Goal: Task Accomplishment & Management: Use online tool/utility

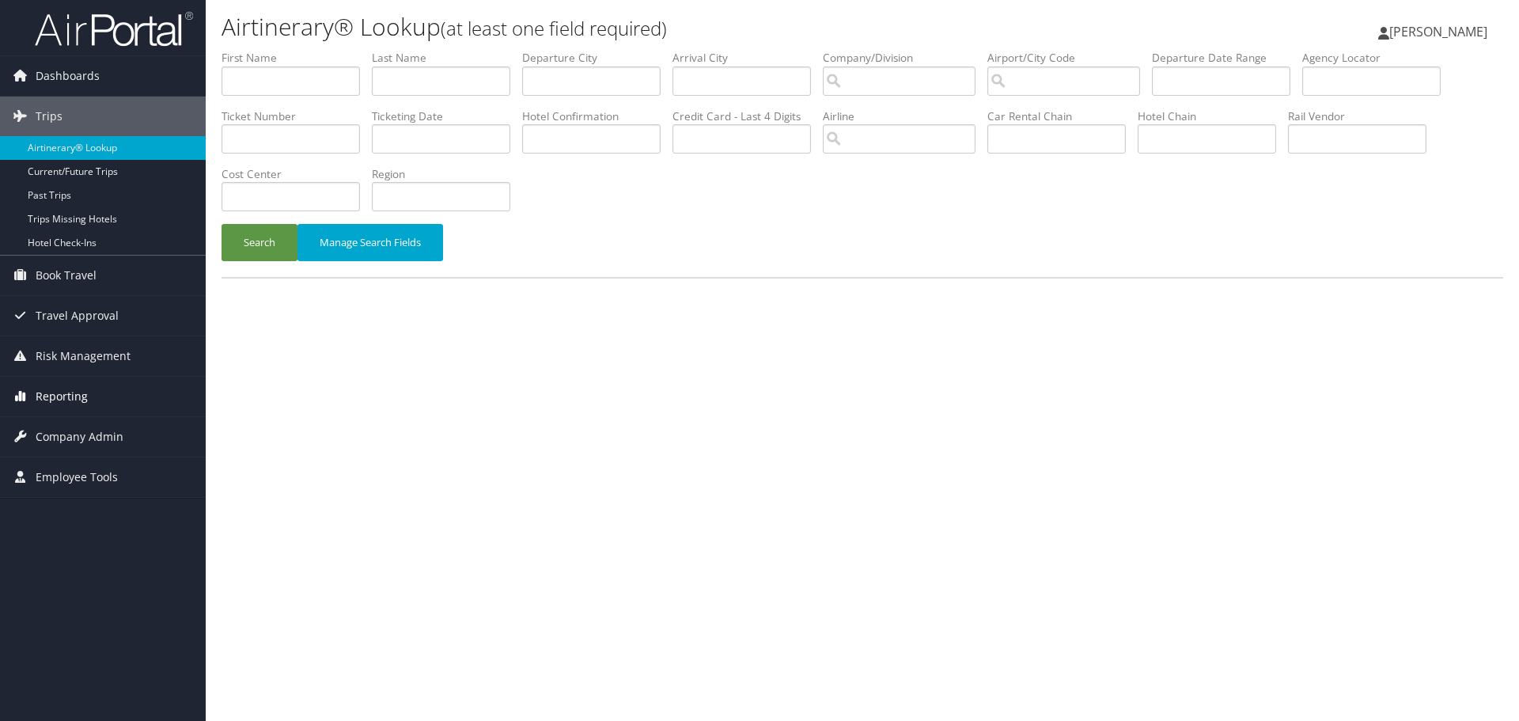
click at [74, 392] on span "Reporting" at bounding box center [62, 397] width 52 height 40
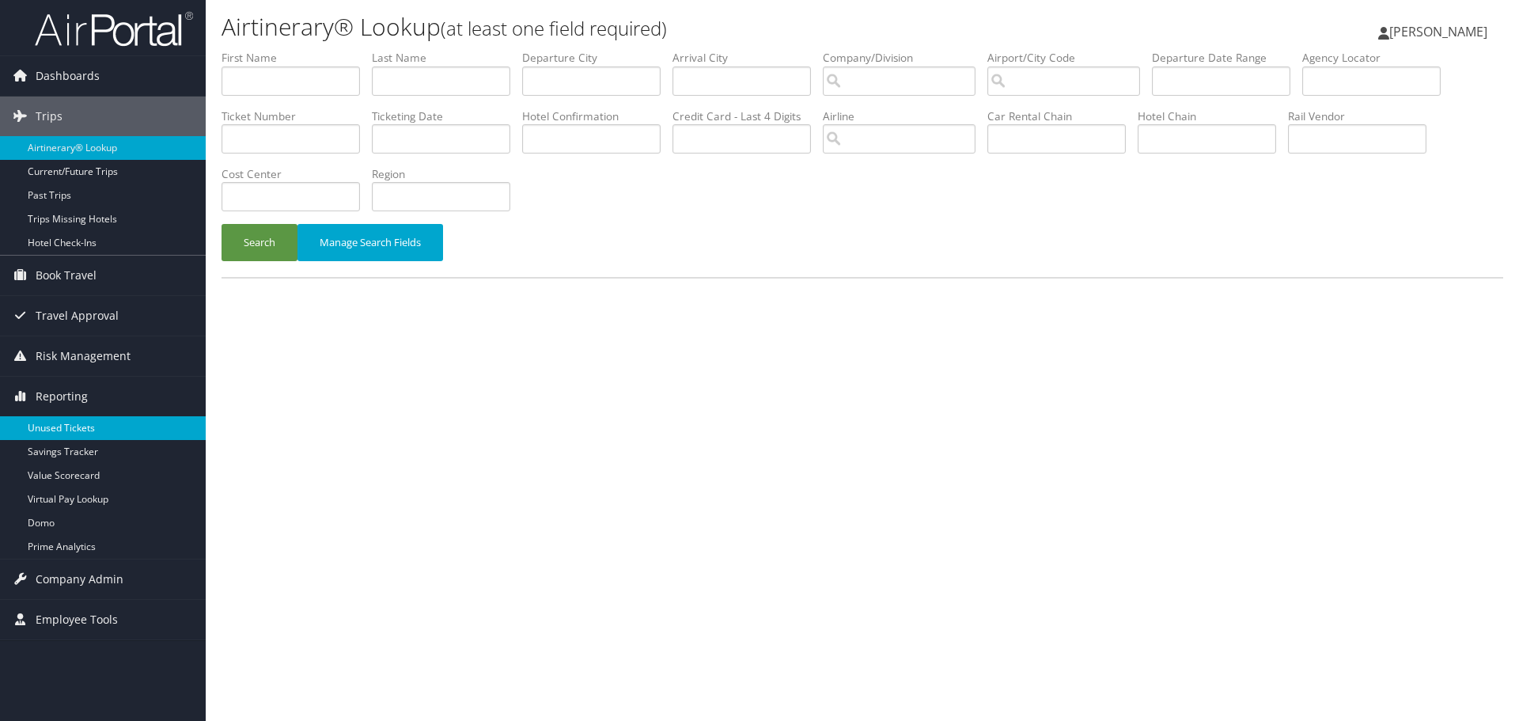
click at [70, 426] on link "Unused Tickets" at bounding box center [103, 428] width 206 height 24
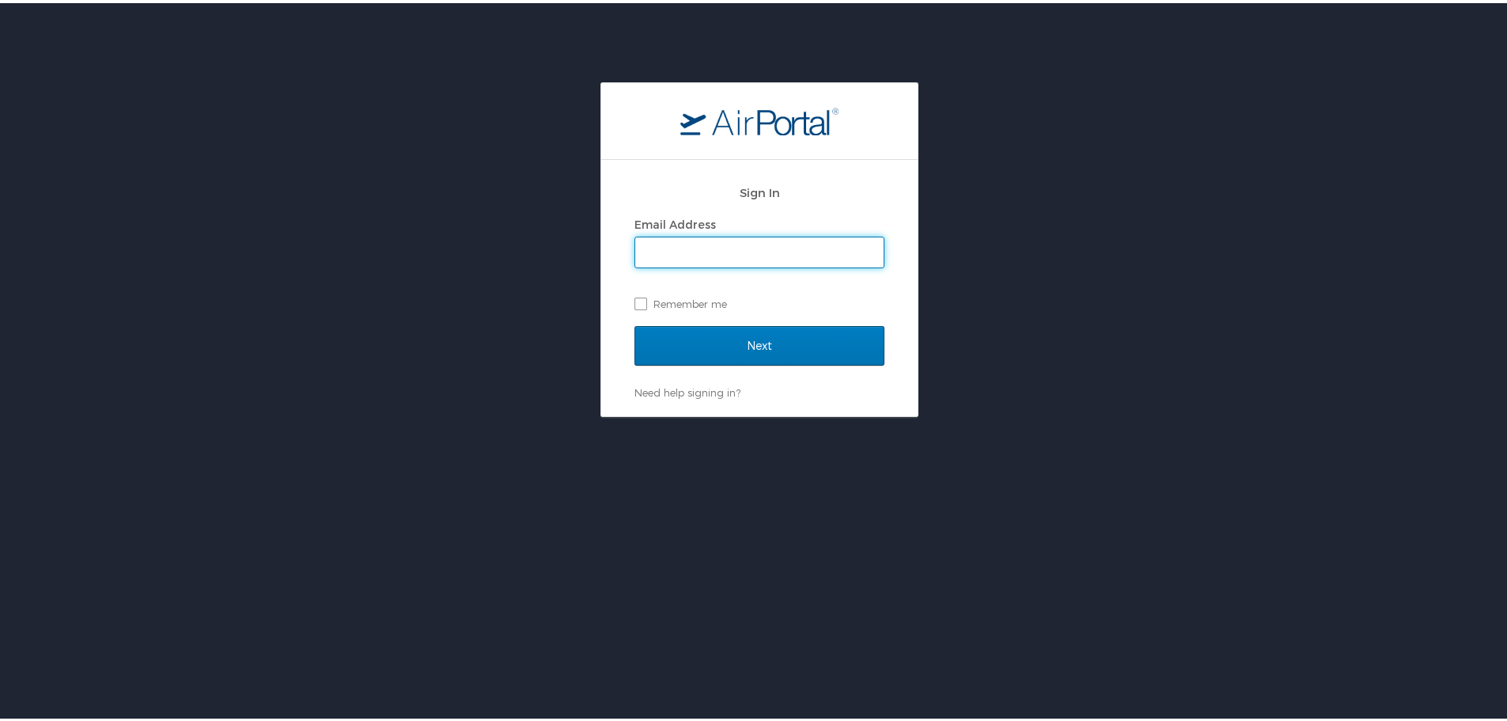
type input "jeff.bitton@chghealthcare.com"
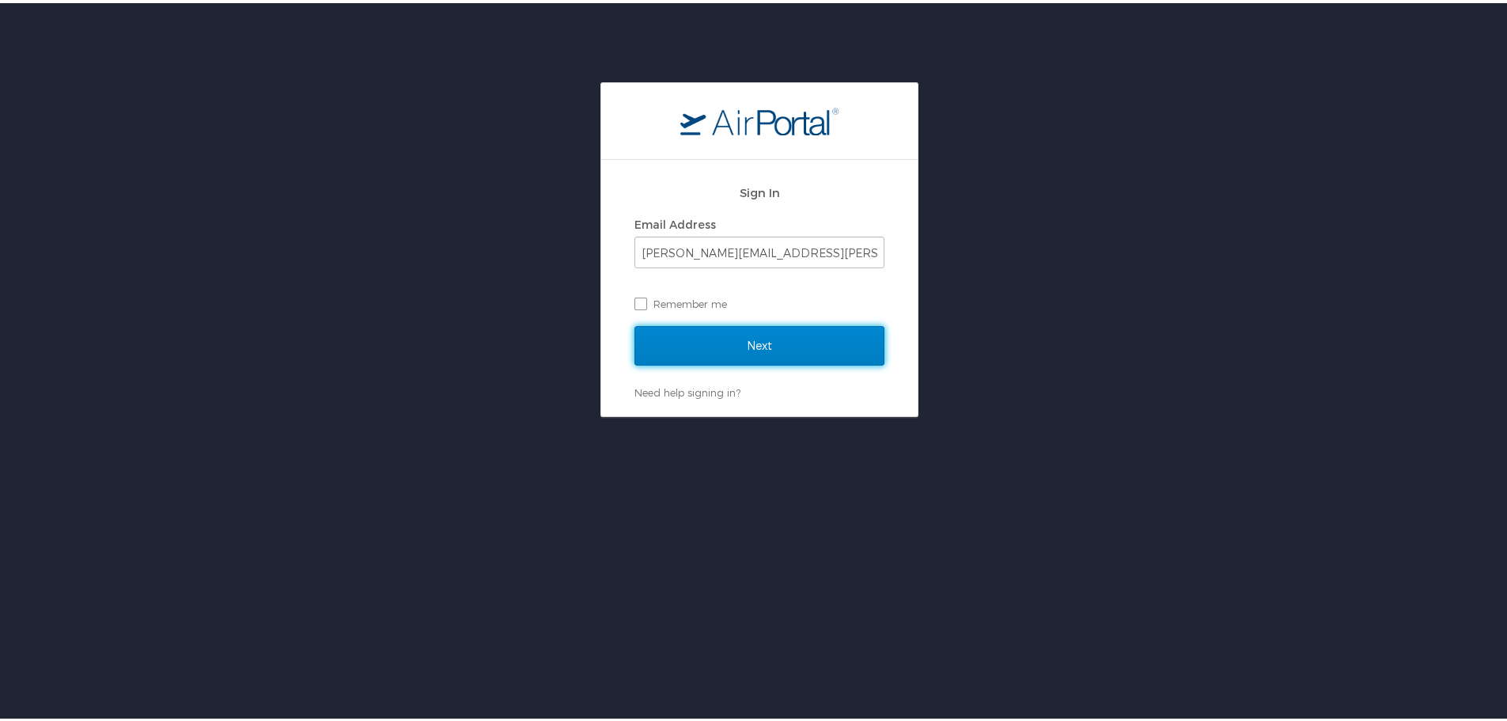
click at [773, 354] on input "Next" at bounding box center [759, 343] width 250 height 40
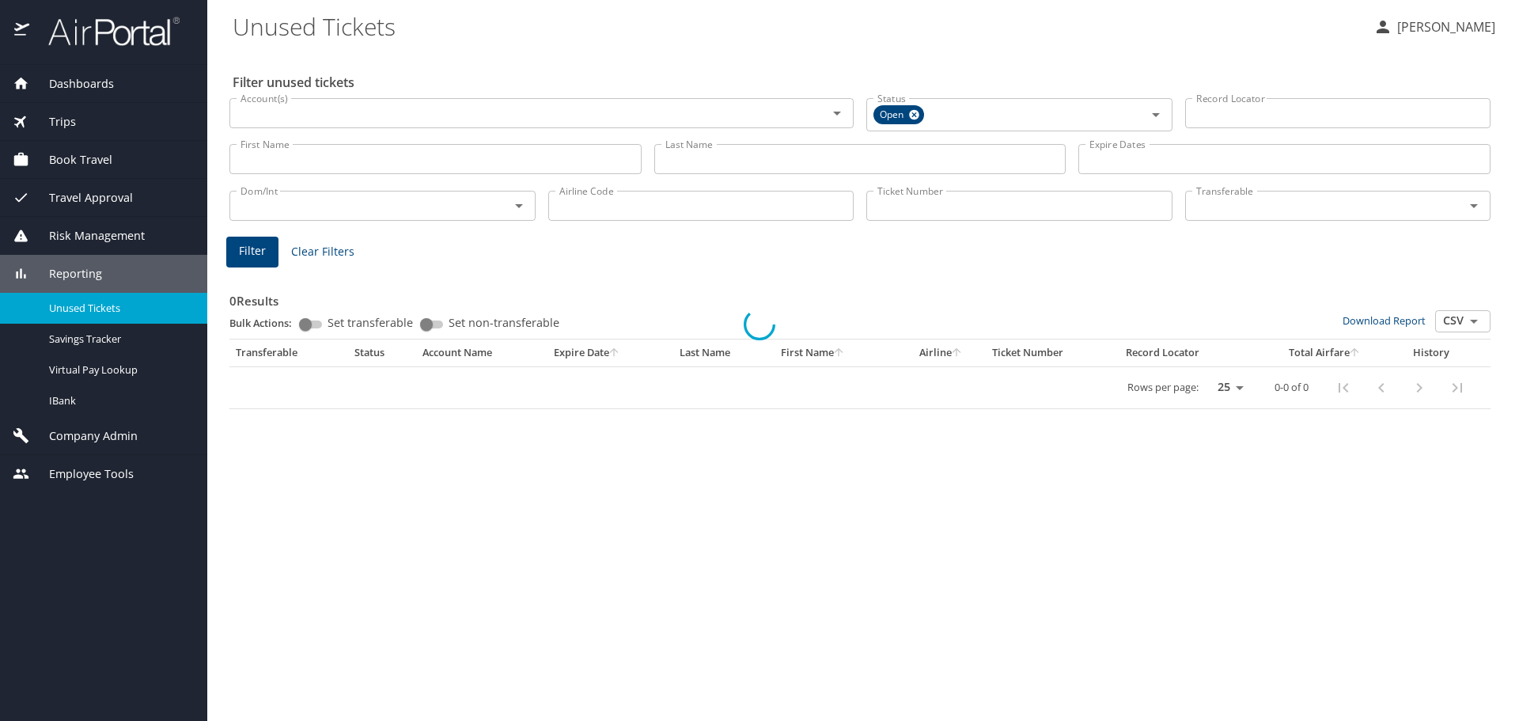
click at [584, 207] on div at bounding box center [759, 324] width 1519 height 793
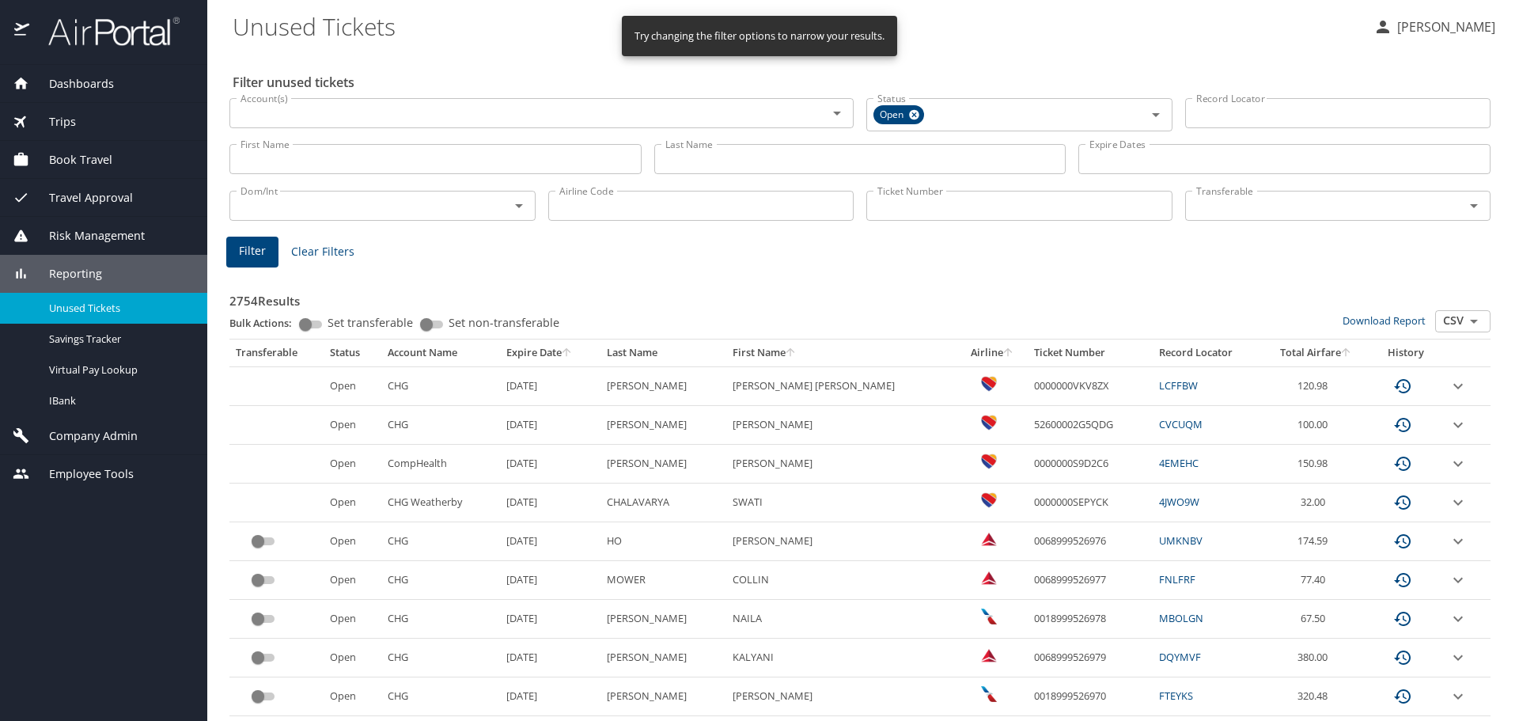
click at [584, 207] on input "Airline Code" at bounding box center [701, 206] width 306 height 30
type input "as"
click at [248, 237] on button "Filter" at bounding box center [252, 252] width 52 height 31
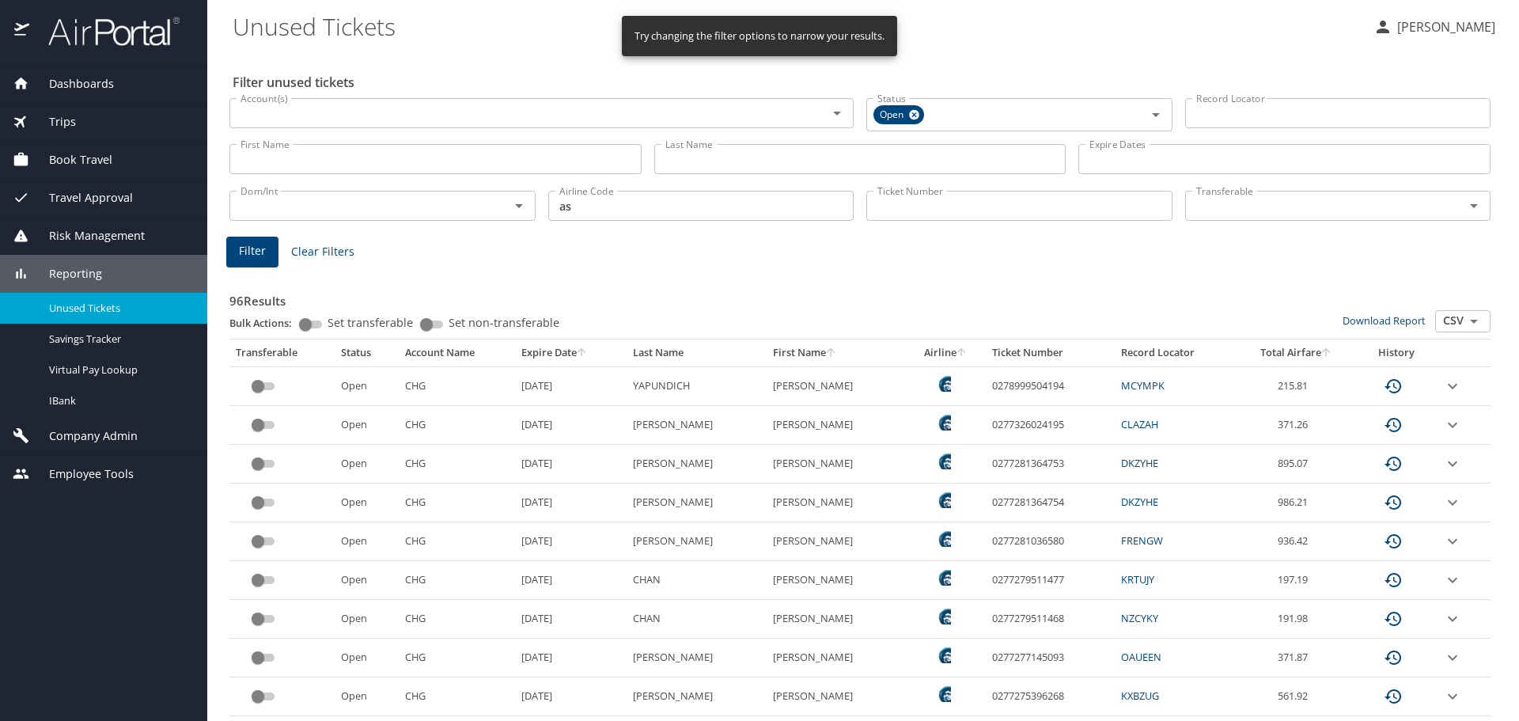
click at [575, 354] on icon "sort" at bounding box center [581, 352] width 13 height 13
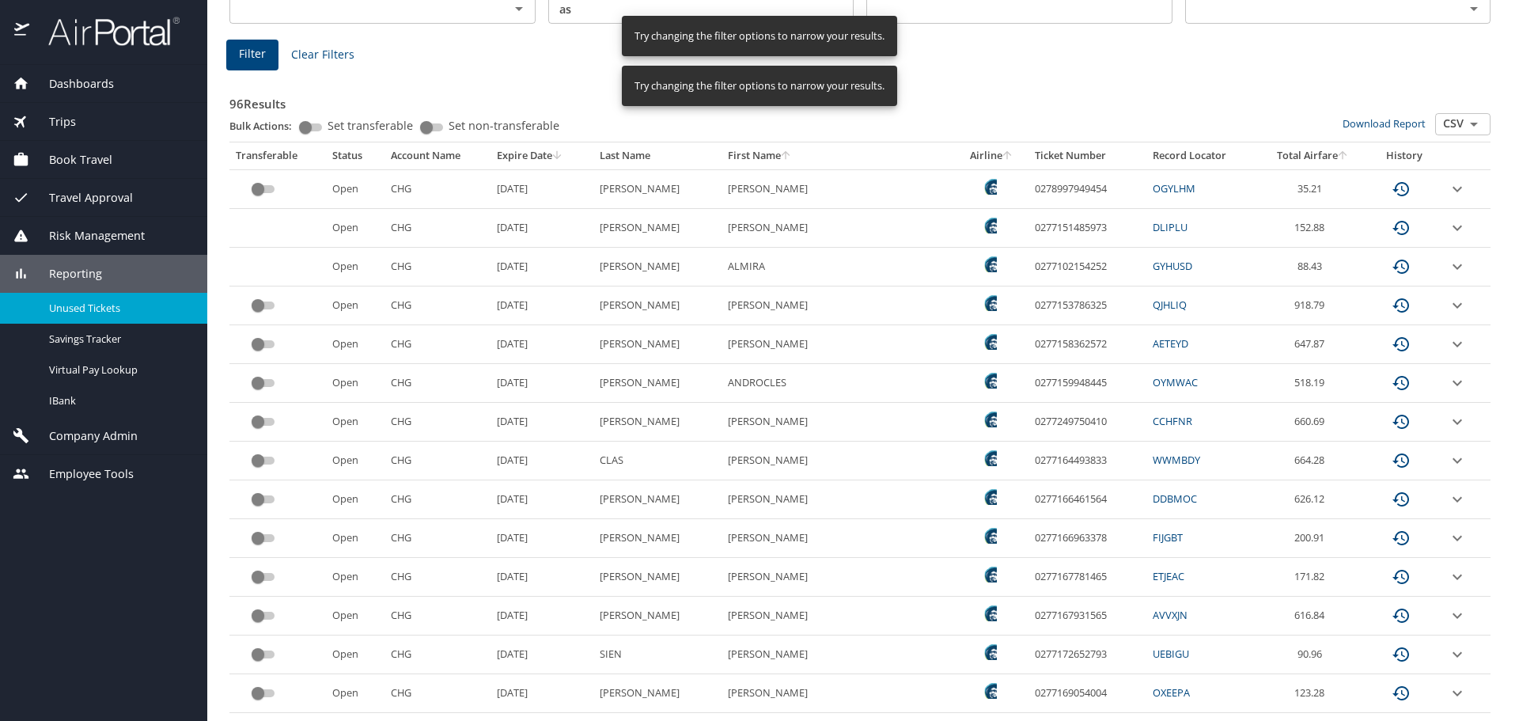
scroll to position [237, 0]
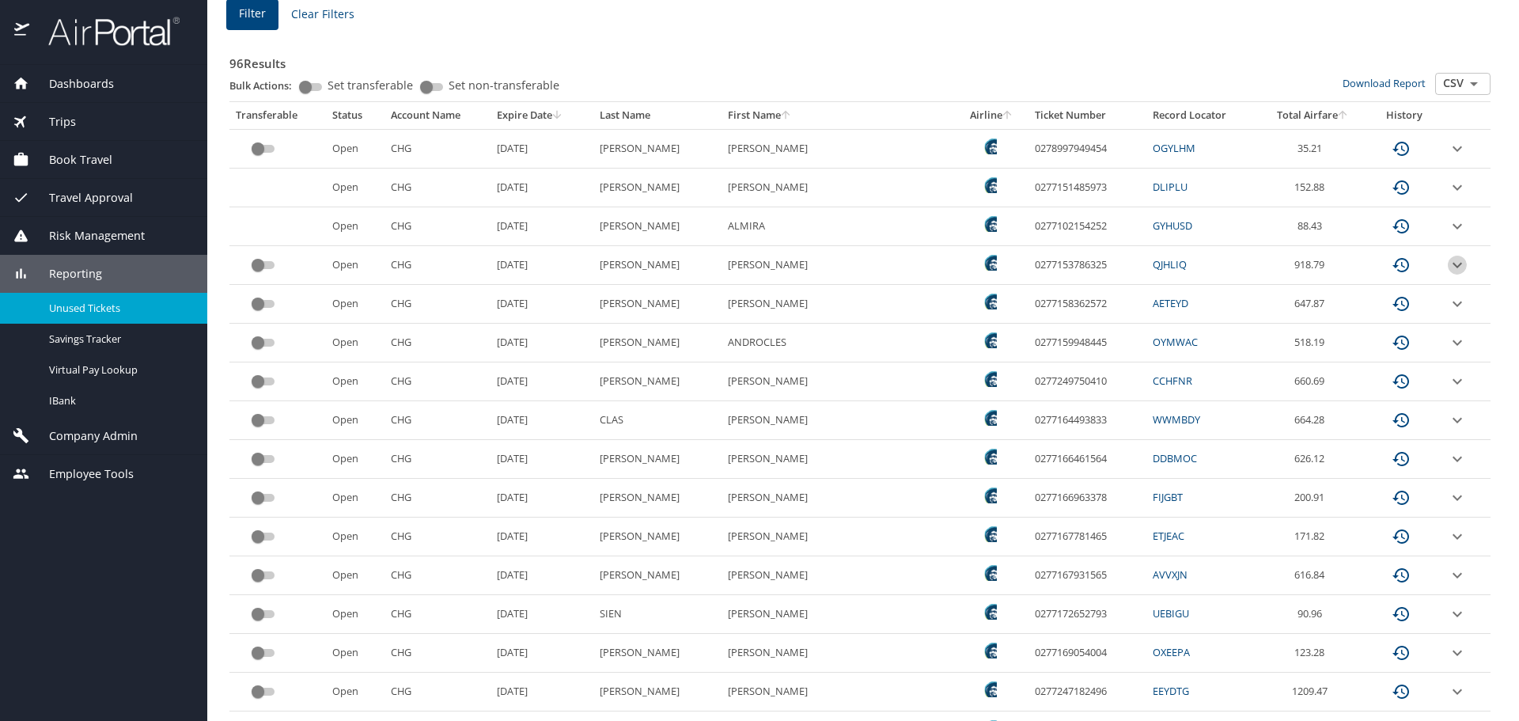
click at [1448, 158] on icon "expand row" at bounding box center [1457, 148] width 19 height 19
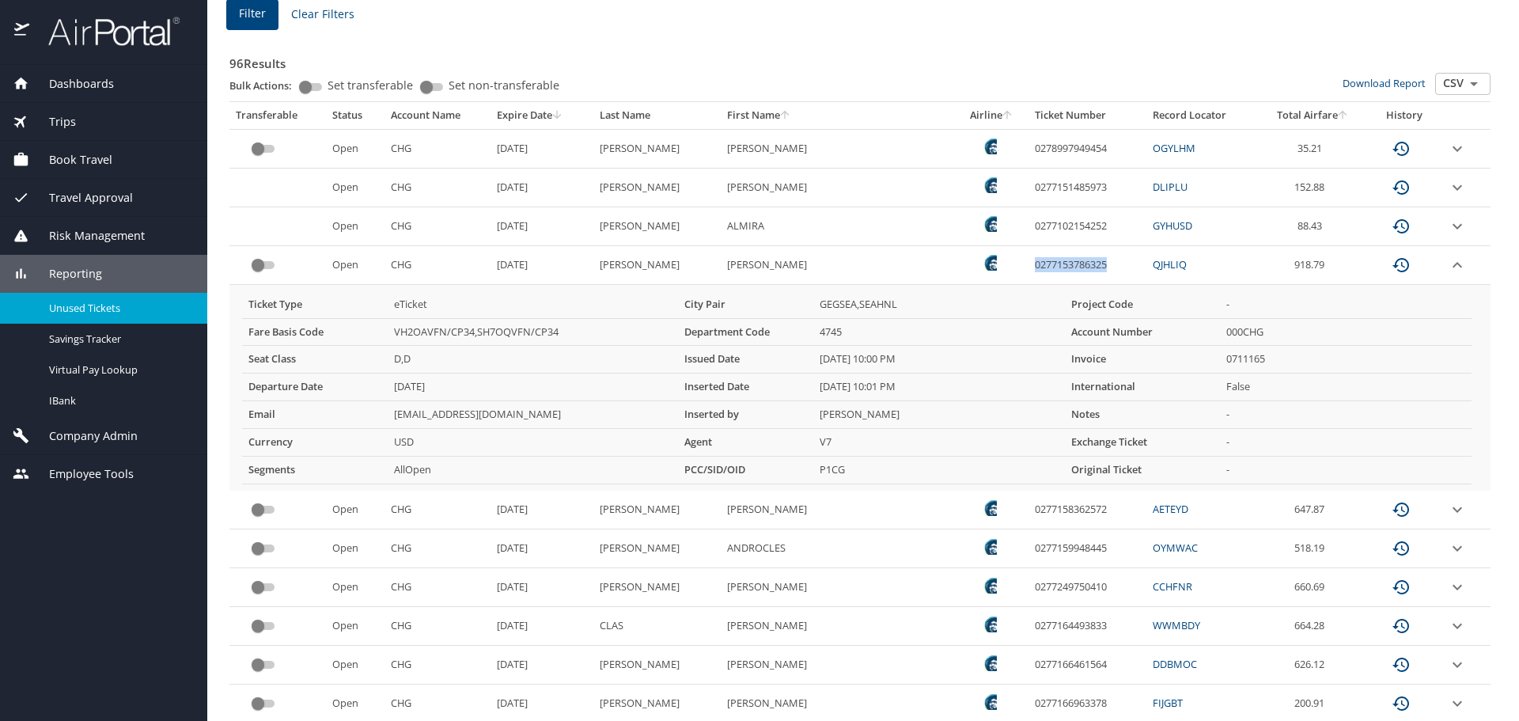
drag, startPoint x: 1055, startPoint y: 270, endPoint x: 968, endPoint y: 271, distance: 87.8
click at [1028, 271] on td "0277153786325" at bounding box center [1087, 265] width 118 height 39
copy td "0277153786325"
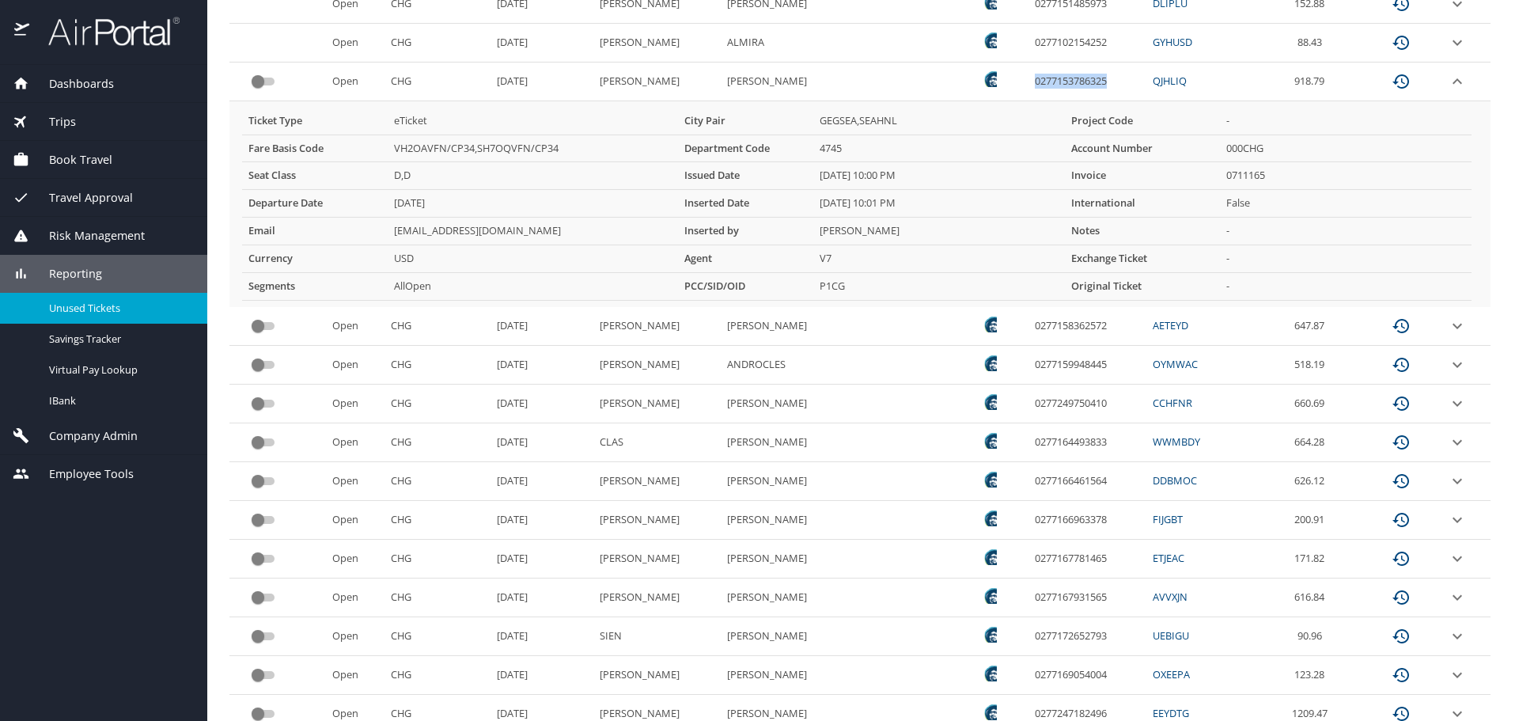
scroll to position [475, 0]
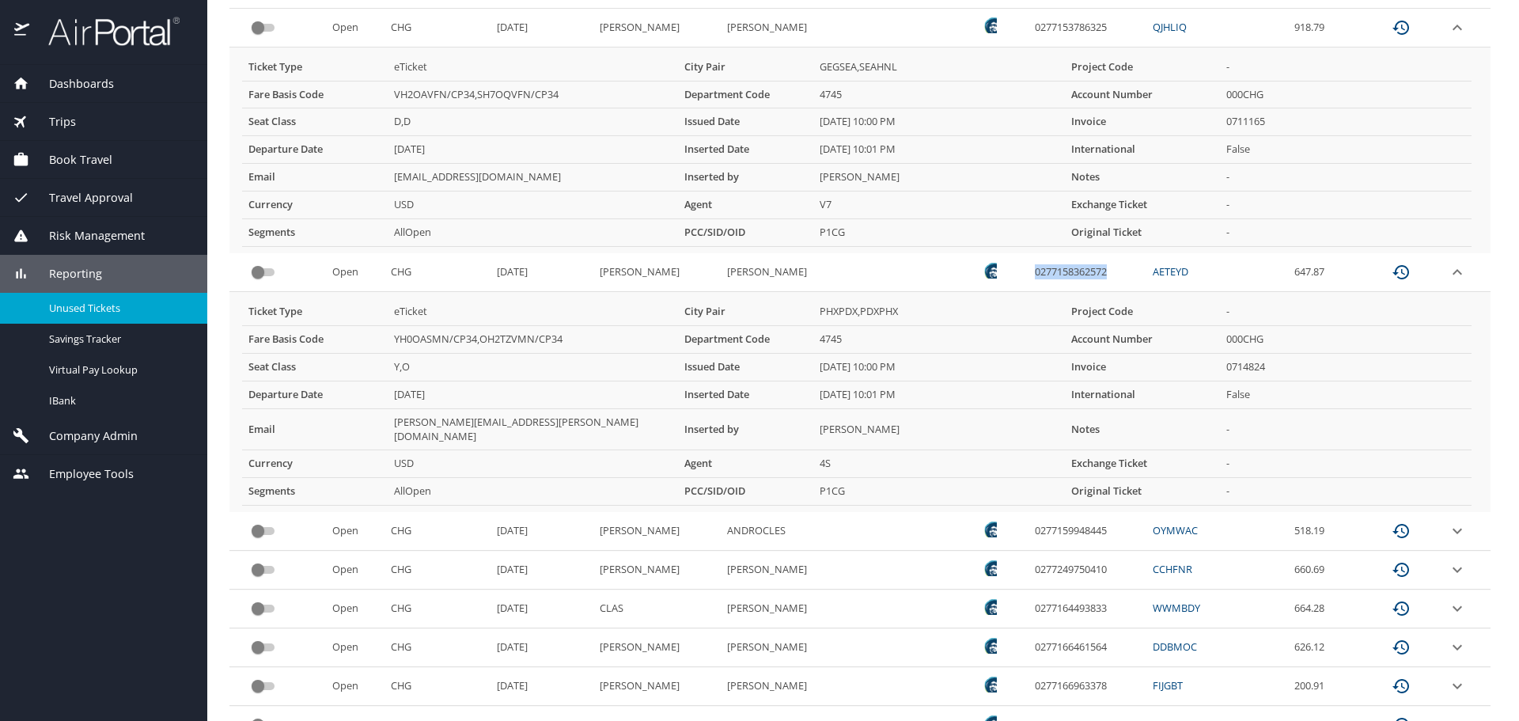
drag, startPoint x: 1058, startPoint y: 271, endPoint x: 975, endPoint y: 278, distance: 84.2
click at [1028, 278] on td "0277158362572" at bounding box center [1087, 272] width 118 height 39
copy td "0277158362572"
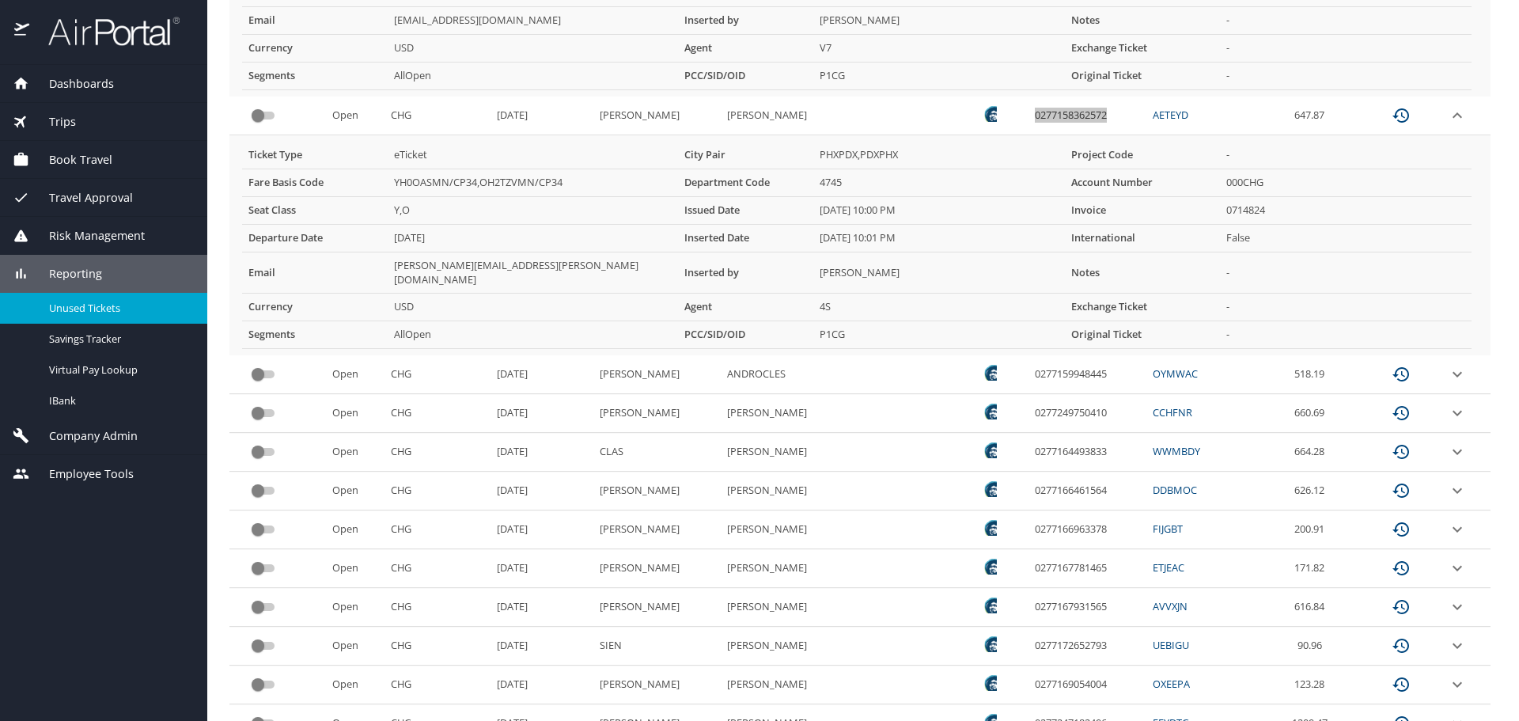
scroll to position [633, 0]
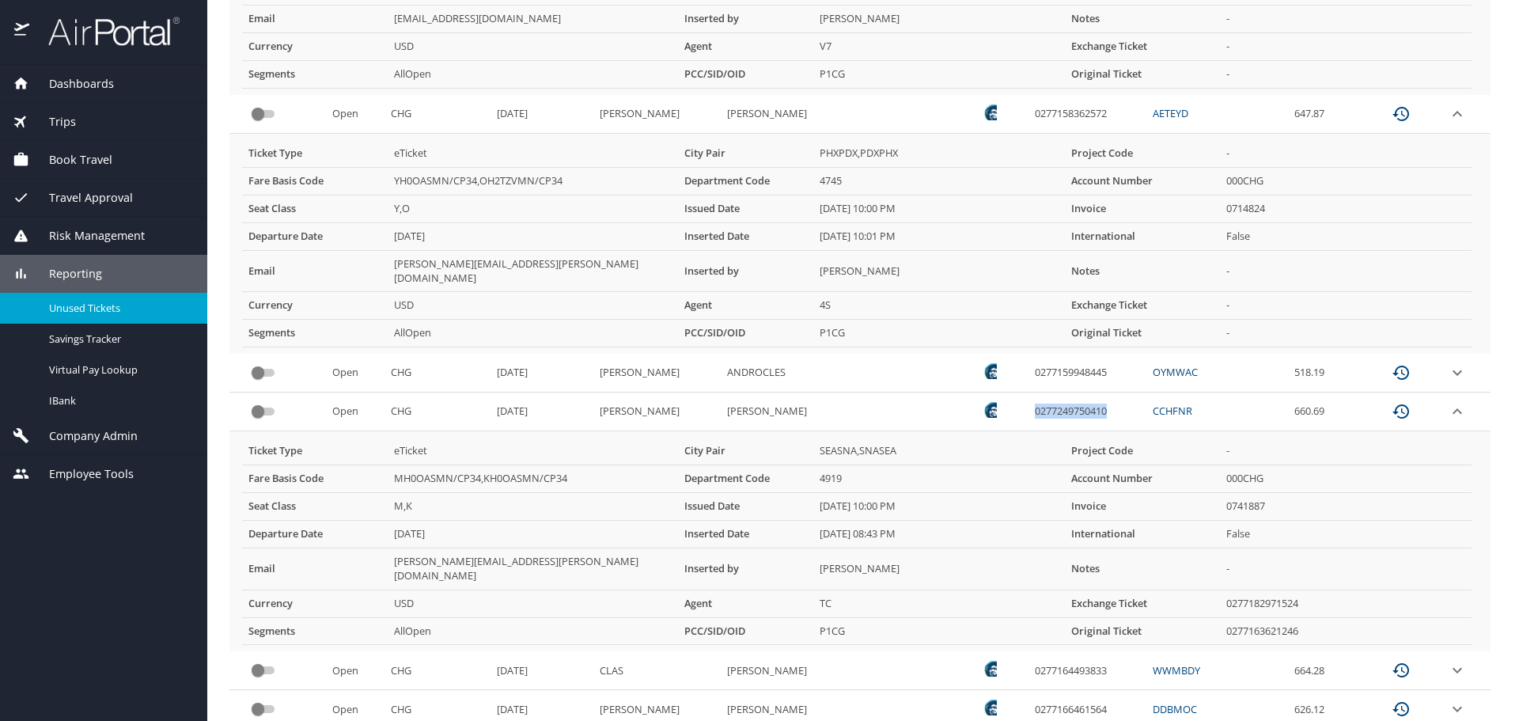
drag, startPoint x: 1055, startPoint y: 398, endPoint x: 971, endPoint y: 403, distance: 84.0
click at [1028, 403] on td "0277249750410" at bounding box center [1087, 411] width 118 height 39
copy td "0277249750410"
